Goal: Information Seeking & Learning: Learn about a topic

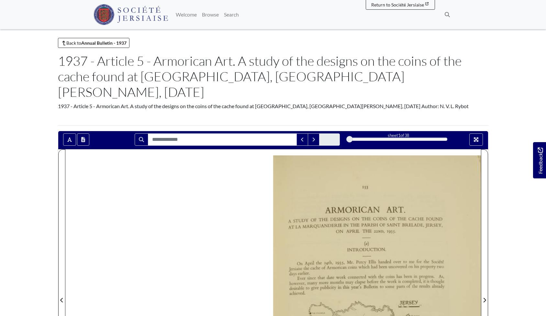
scroll to position [17, 0]
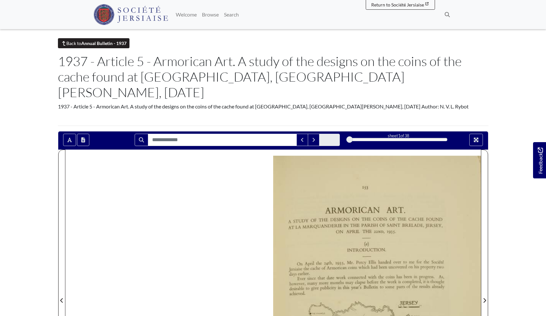
click at [116, 42] on strong "Annual Bulletin - 1937" at bounding box center [103, 42] width 45 height 5
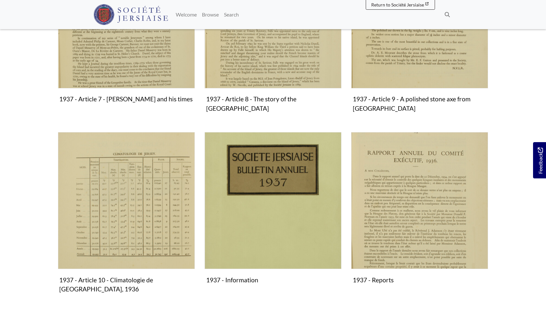
scroll to position [608, 0]
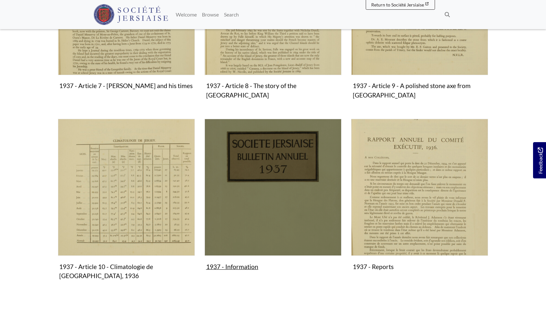
click at [257, 157] on img "Subcollection" at bounding box center [272, 187] width 137 height 137
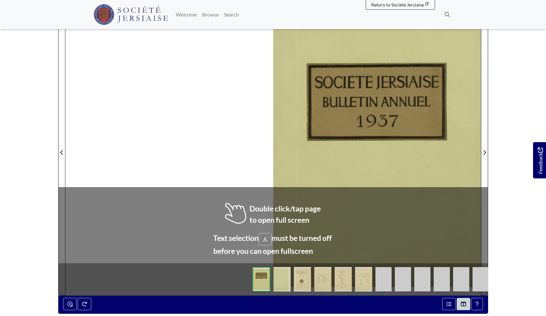
scroll to position [128, 0]
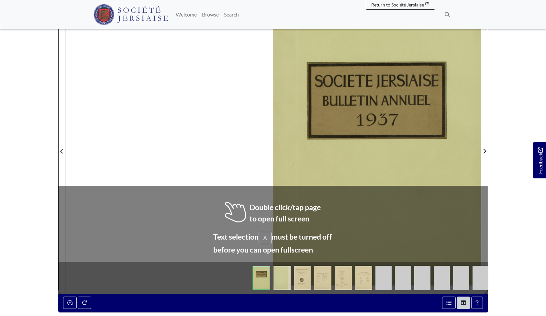
click at [280, 272] on img at bounding box center [281, 278] width 17 height 24
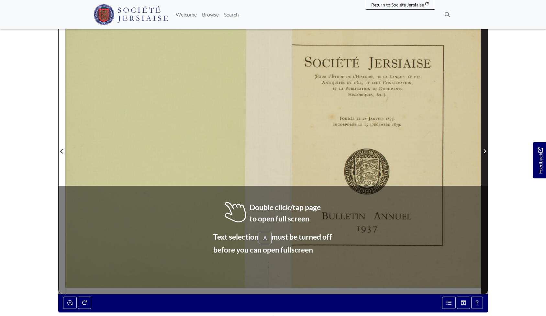
click at [484, 150] on icon "Next Page" at bounding box center [484, 150] width 3 height 5
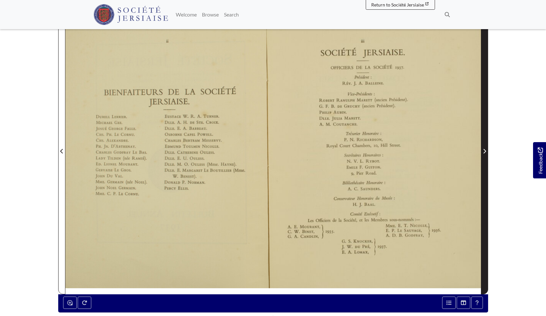
click at [484, 150] on icon "Next Page" at bounding box center [484, 150] width 3 height 5
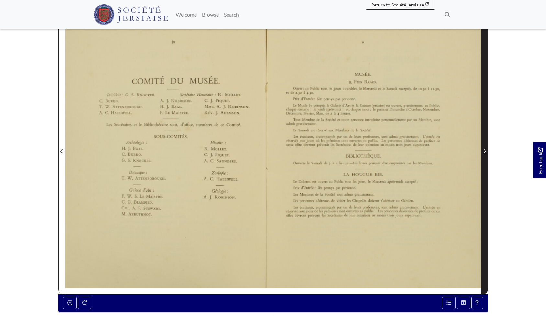
click at [484, 150] on icon "Next Page" at bounding box center [484, 150] width 3 height 5
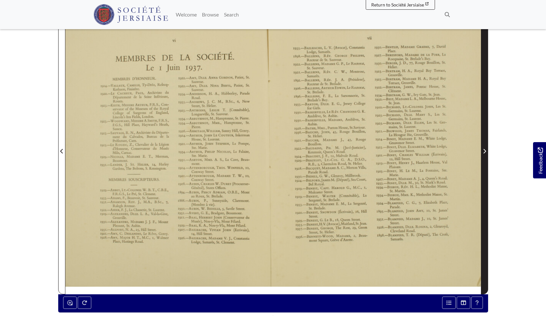
click at [484, 150] on icon "Next Page" at bounding box center [484, 150] width 3 height 5
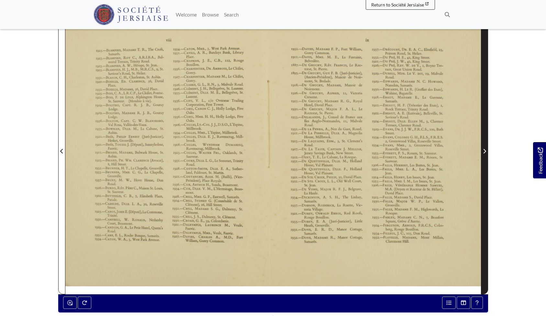
click at [485, 150] on icon "Next Page" at bounding box center [484, 151] width 3 height 5
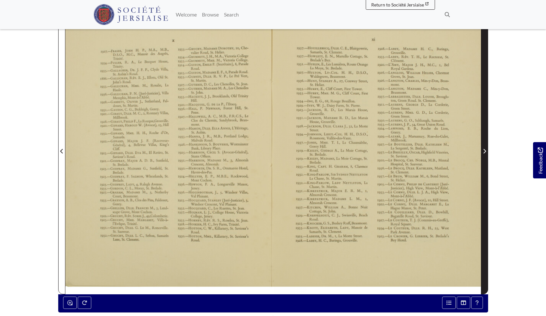
click at [485, 150] on icon "Next Page" at bounding box center [484, 151] width 3 height 5
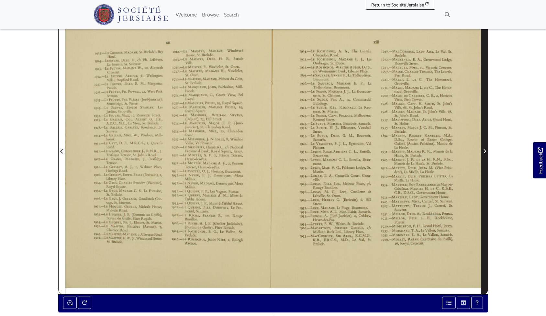
click at [485, 150] on icon "Next Page" at bounding box center [484, 151] width 3 height 5
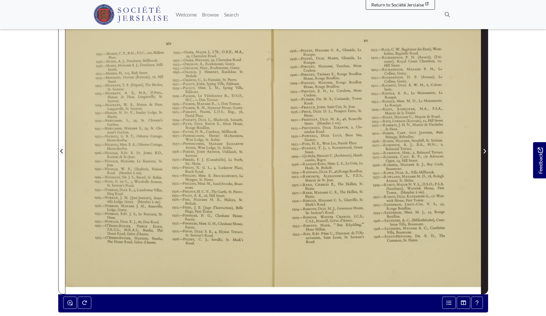
click at [485, 150] on icon "Next Page" at bounding box center [484, 151] width 3 height 5
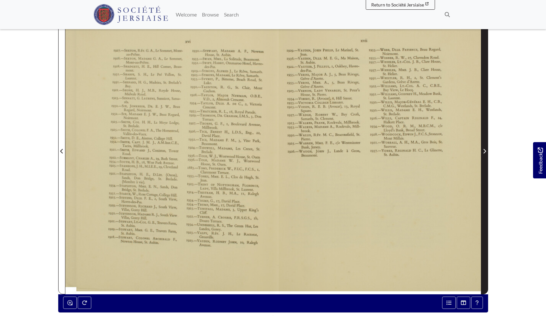
click at [485, 150] on icon "Next Page" at bounding box center [484, 151] width 3 height 5
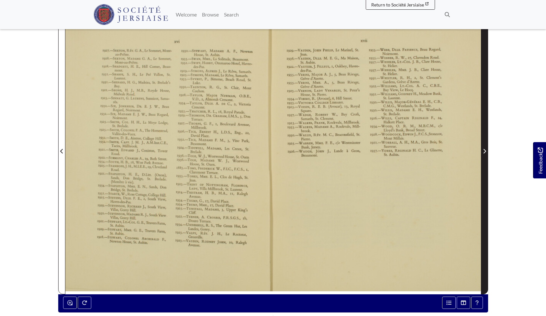
click at [485, 150] on icon "Next Page" at bounding box center [484, 151] width 3 height 5
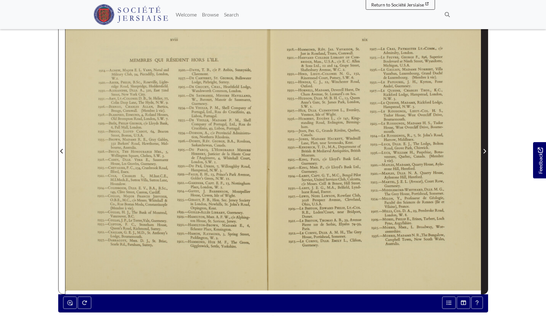
click at [485, 150] on icon "Next Page" at bounding box center [484, 151] width 3 height 5
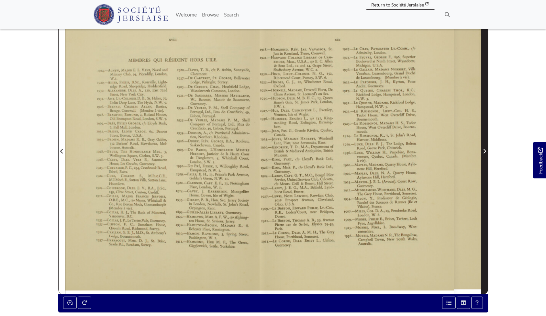
click at [485, 150] on icon "Next Page" at bounding box center [484, 151] width 3 height 5
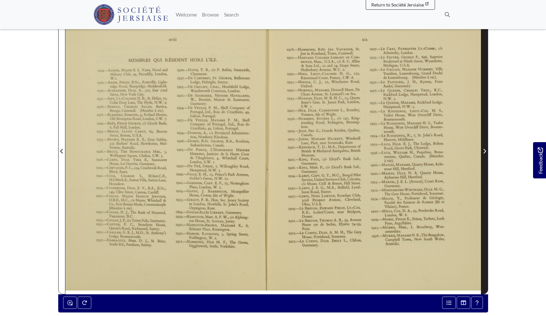
click at [485, 150] on icon "Next Page" at bounding box center [484, 151] width 3 height 5
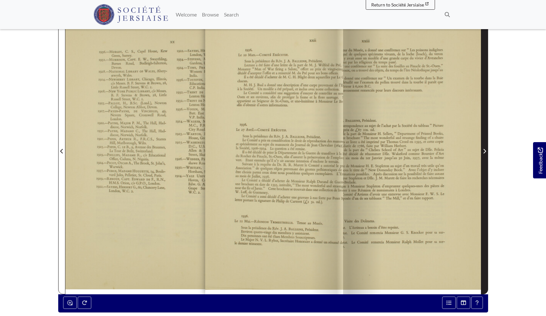
click at [485, 150] on icon "Next Page" at bounding box center [484, 151] width 3 height 5
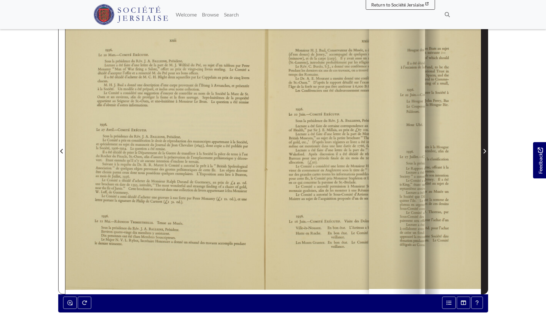
click at [485, 150] on icon "Next Page" at bounding box center [484, 151] width 3 height 5
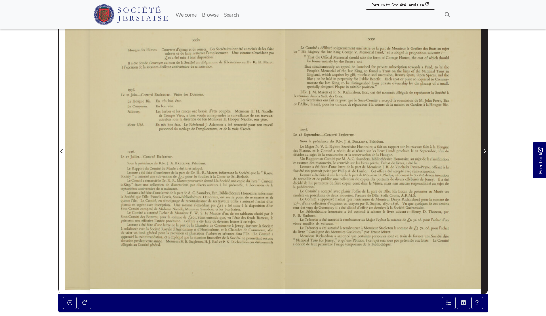
click at [485, 150] on icon "Next Page" at bounding box center [484, 151] width 3 height 5
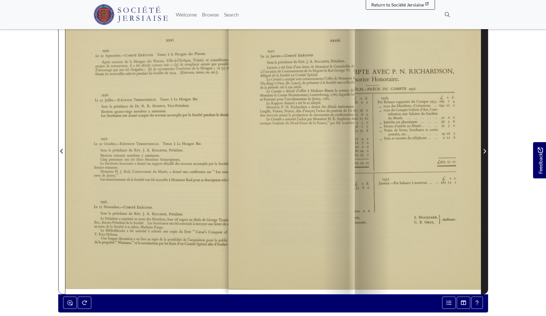
click at [485, 150] on icon "Next Page" at bounding box center [484, 151] width 3 height 5
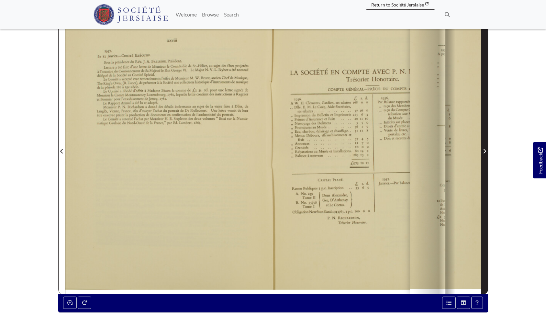
click at [485, 150] on icon "Next Page" at bounding box center [484, 151] width 3 height 5
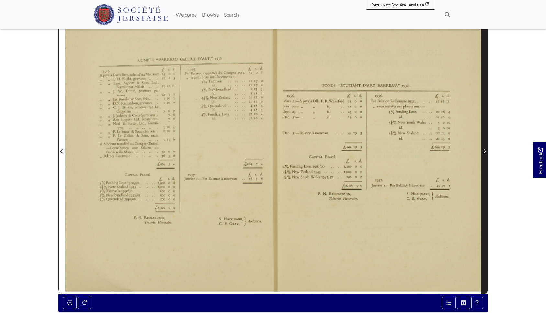
click at [485, 150] on icon "Next Page" at bounding box center [484, 151] width 3 height 5
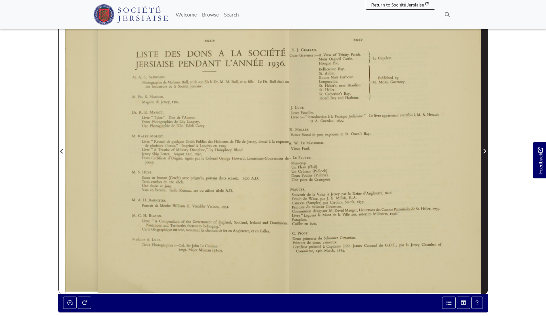
click at [485, 150] on icon "Next Page" at bounding box center [484, 151] width 3 height 5
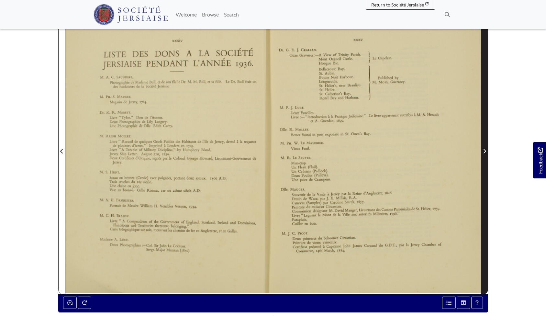
click at [485, 150] on icon "Next Page" at bounding box center [484, 151] width 3 height 5
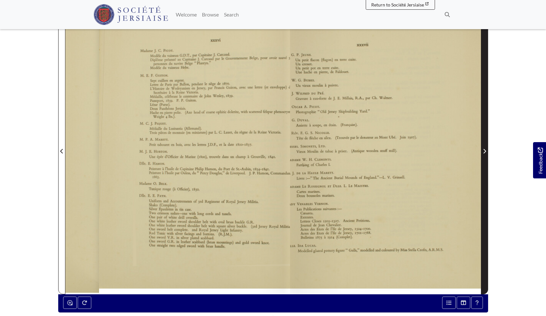
click at [485, 150] on icon "Next Page" at bounding box center [484, 151] width 3 height 5
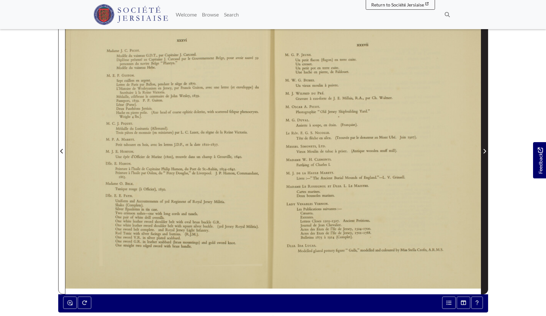
click at [485, 150] on icon "Next Page" at bounding box center [484, 151] width 3 height 5
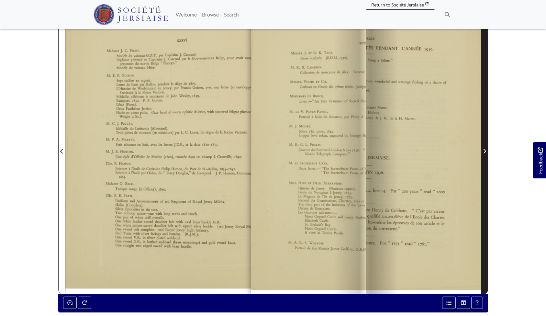
click at [485, 150] on icon "Next Page" at bounding box center [484, 151] width 3 height 5
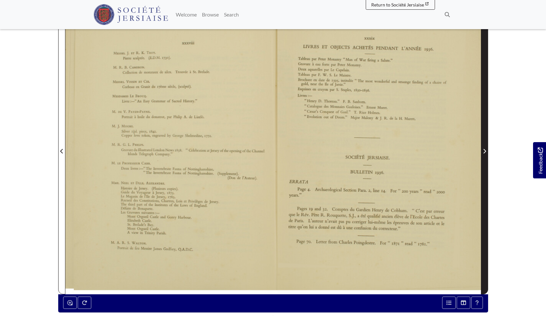
click at [485, 150] on icon "Next Page" at bounding box center [484, 151] width 3 height 5
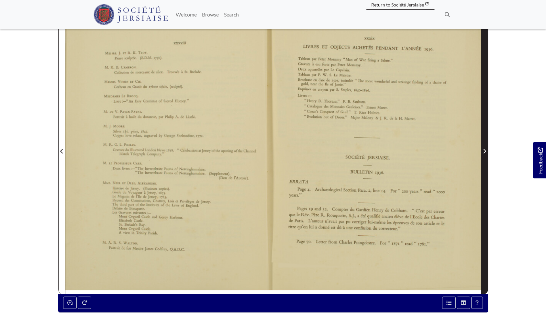
click at [485, 150] on icon "Next Page" at bounding box center [484, 151] width 3 height 5
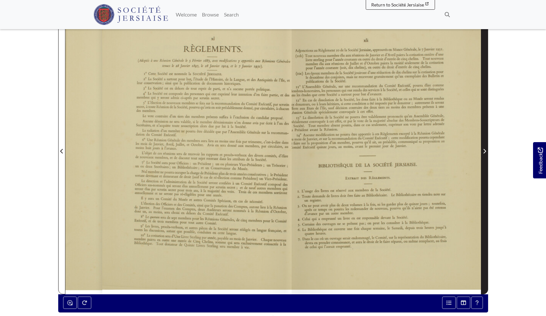
click at [485, 150] on icon "Next Page" at bounding box center [484, 151] width 3 height 5
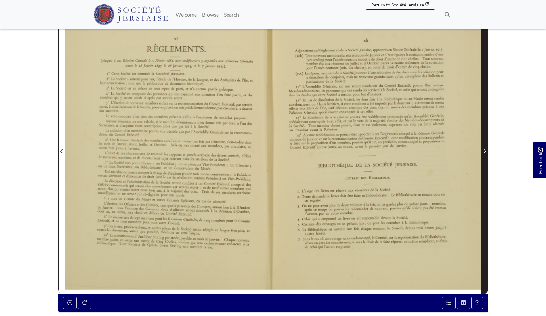
click at [485, 150] on icon "Next Page" at bounding box center [484, 151] width 3 height 5
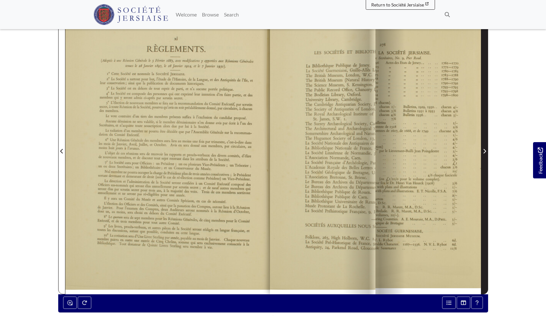
click at [485, 150] on icon "Next Page" at bounding box center [484, 151] width 3 height 5
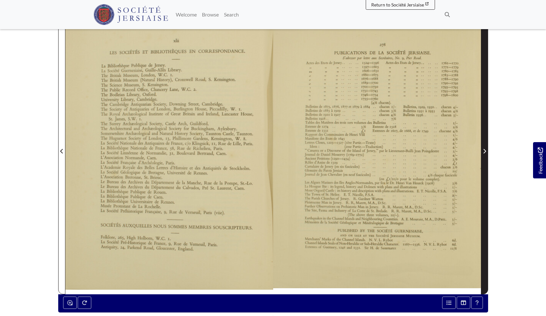
click at [485, 150] on icon "Next Page" at bounding box center [484, 151] width 3 height 5
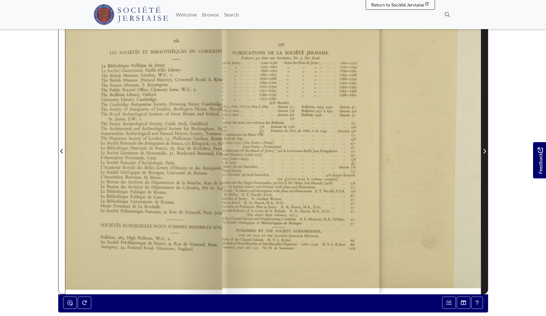
click at [485, 150] on icon "Next Page" at bounding box center [484, 151] width 3 height 5
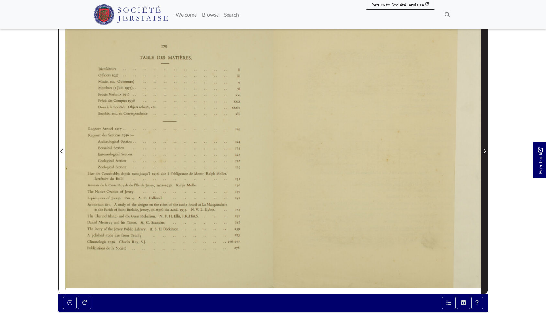
click at [485, 150] on icon "Next Page" at bounding box center [484, 151] width 3 height 5
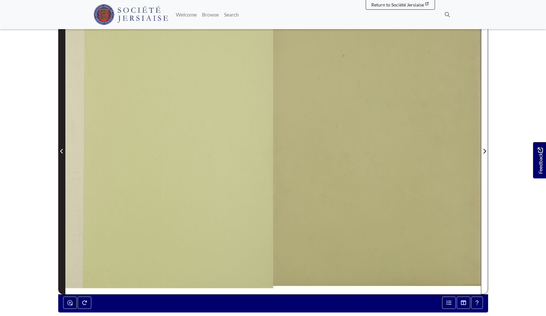
click at [60, 150] on icon "Previous Page" at bounding box center [61, 150] width 3 height 5
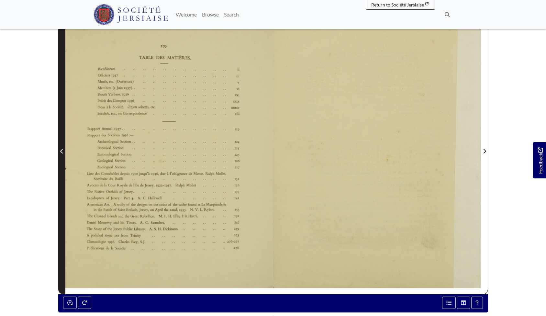
click at [61, 149] on icon "Previous Page" at bounding box center [61, 150] width 3 height 5
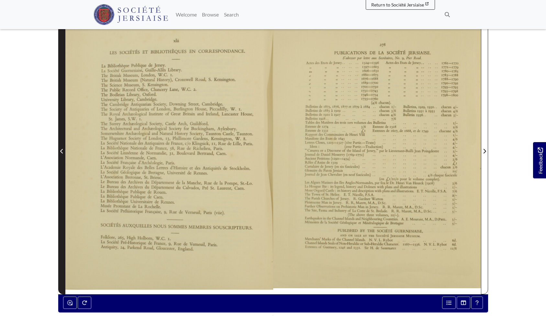
click at [61, 149] on icon "Previous Page" at bounding box center [61, 150] width 3 height 5
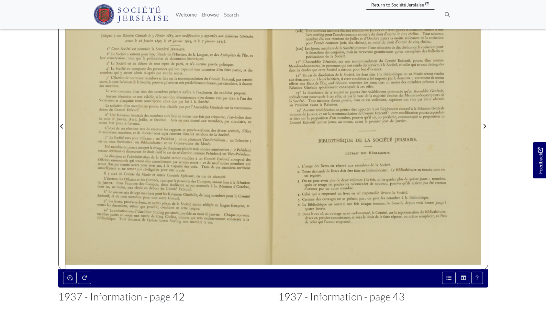
scroll to position [153, 0]
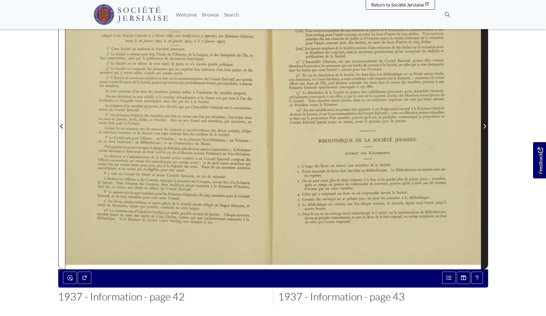
click at [483, 121] on span "Next Page" at bounding box center [484, 122] width 6 height 293
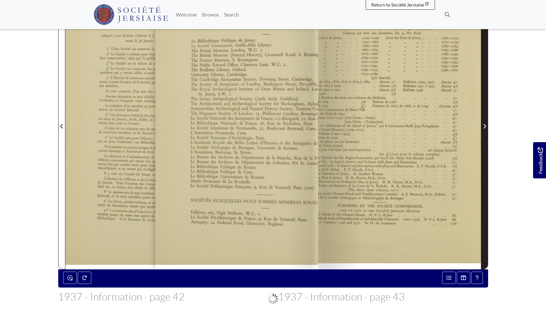
click at [483, 121] on span "Next Page" at bounding box center [484, 122] width 6 height 293
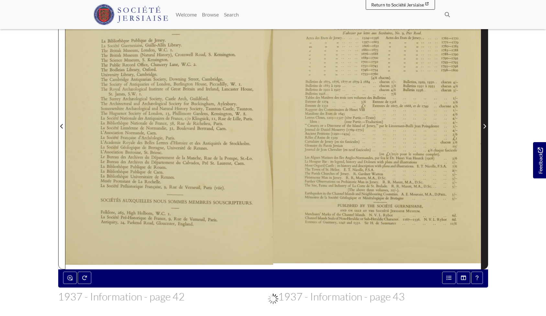
click at [483, 121] on span "Next Page" at bounding box center [484, 122] width 6 height 293
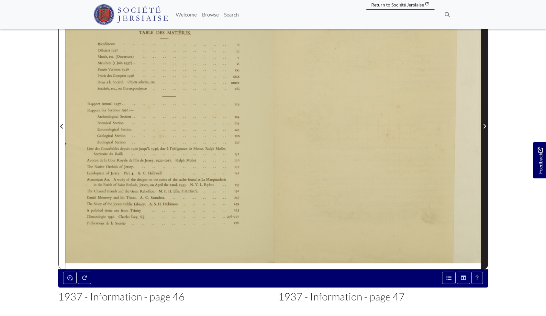
click at [484, 127] on icon "Next Page" at bounding box center [484, 126] width 3 height 5
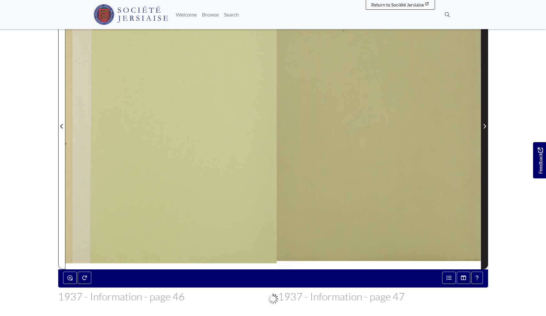
click at [484, 127] on icon "Next Page" at bounding box center [484, 126] width 3 height 5
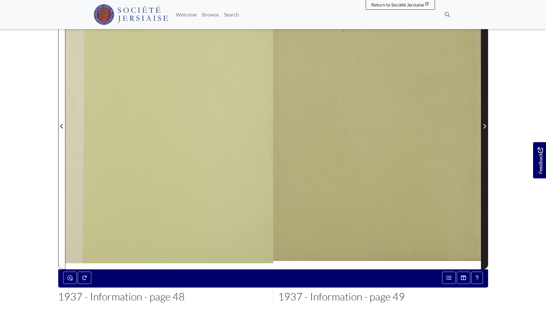
click at [484, 127] on icon "Next Page" at bounding box center [484, 126] width 3 height 5
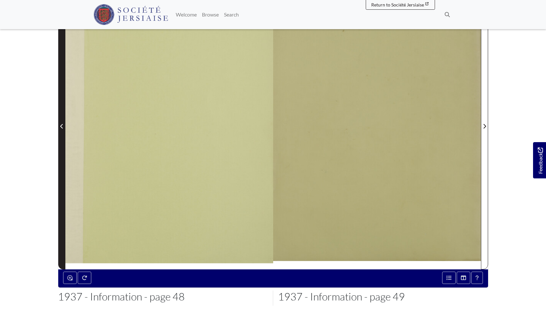
click at [61, 124] on icon "Previous Page" at bounding box center [61, 126] width 3 height 5
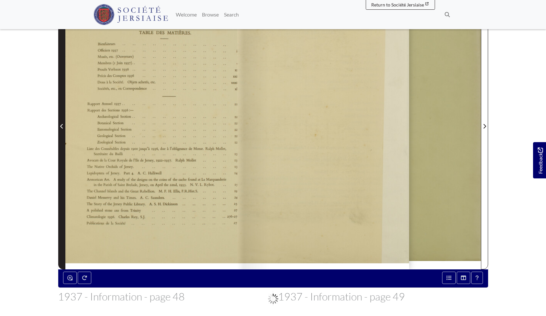
click at [61, 124] on icon "Previous Page" at bounding box center [61, 126] width 3 height 5
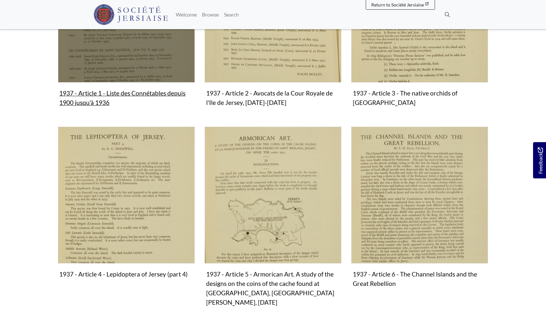
scroll to position [222, 0]
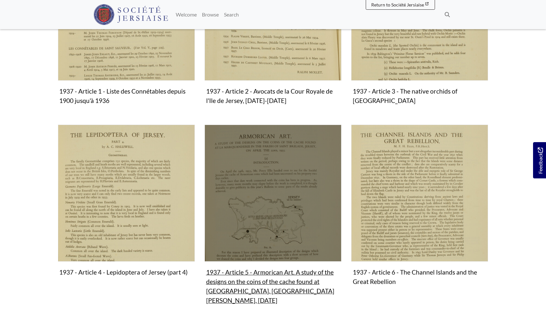
click at [277, 186] on img "Subcollection" at bounding box center [272, 193] width 137 height 137
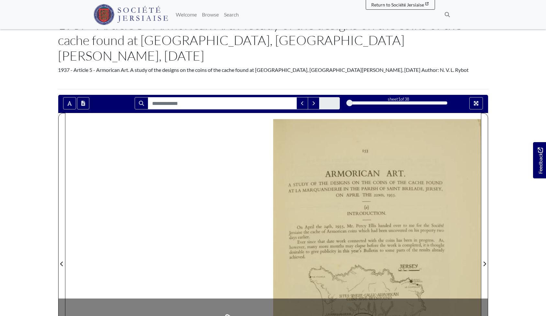
scroll to position [47, 0]
